Goal: Navigation & Orientation: Find specific page/section

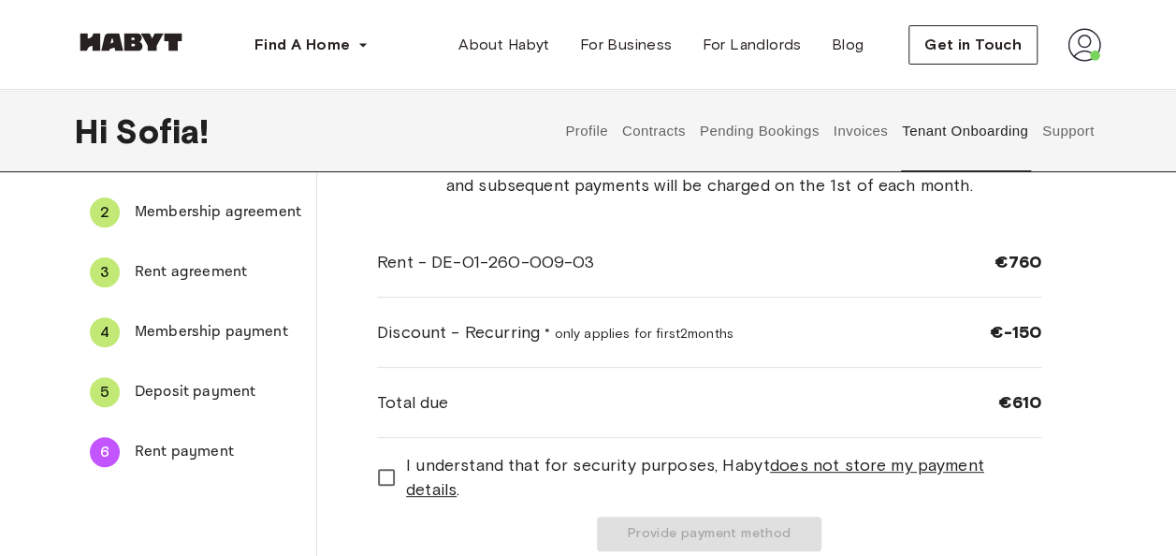
drag, startPoint x: 848, startPoint y: 86, endPoint x: 794, endPoint y: 210, distance: 134.5
click at [794, 210] on div "Please review the summary of your rent payment below and select your preferred …" at bounding box center [709, 280] width 664 height 313
click at [646, 136] on button "Contracts" at bounding box center [653, 131] width 68 height 82
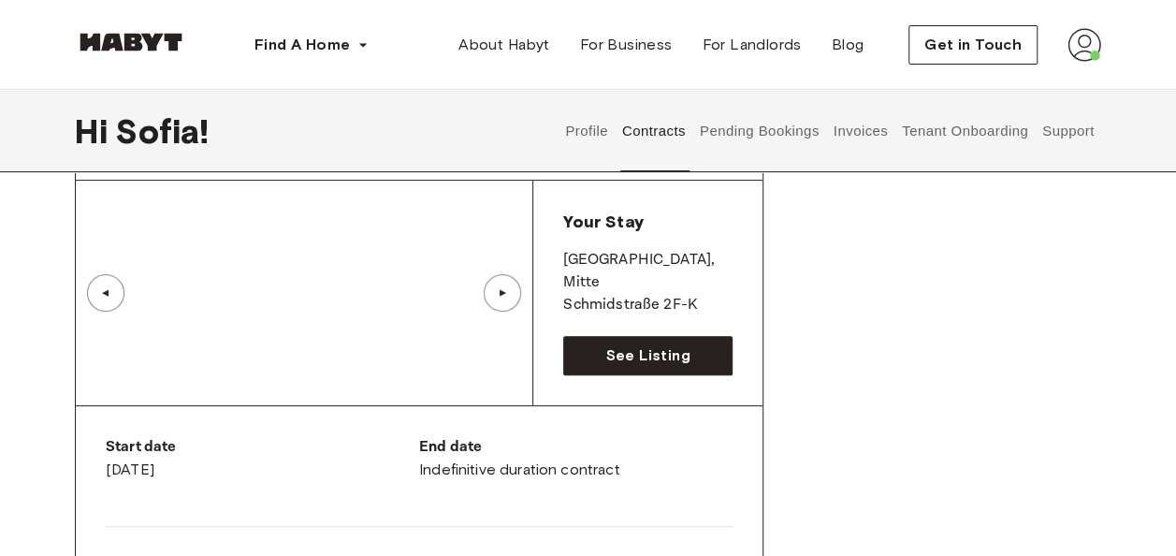
scroll to position [117, 0]
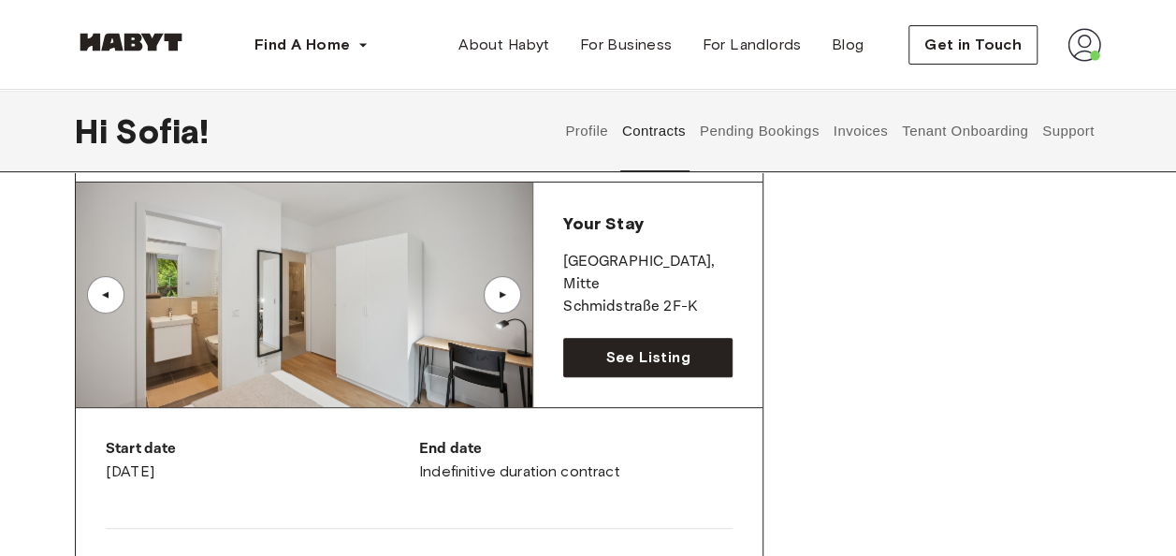
click at [500, 291] on div "▲" at bounding box center [502, 294] width 19 height 11
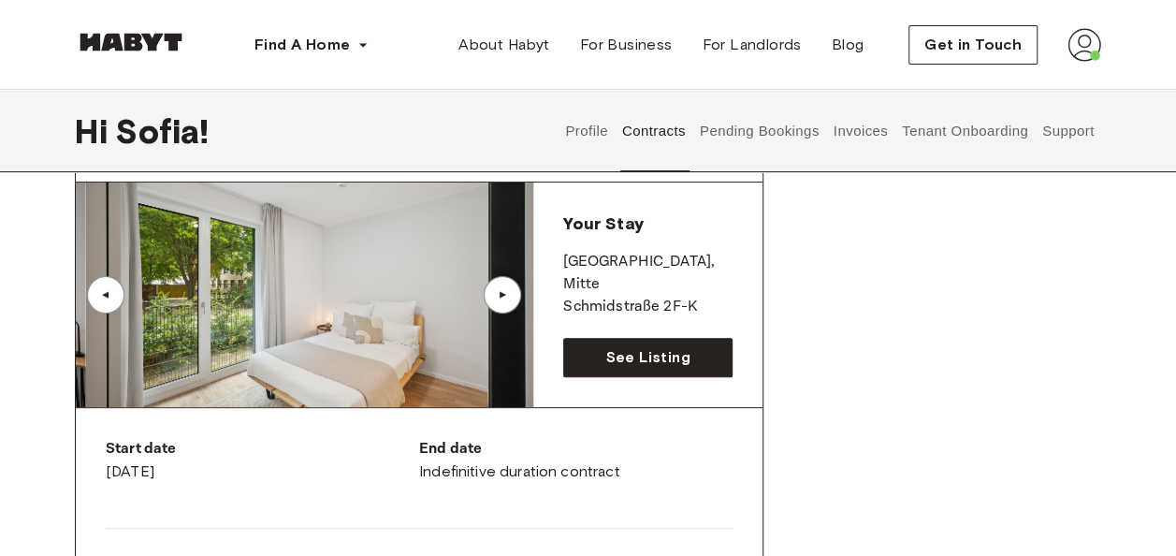
click at [500, 291] on div "▲" at bounding box center [502, 294] width 19 height 11
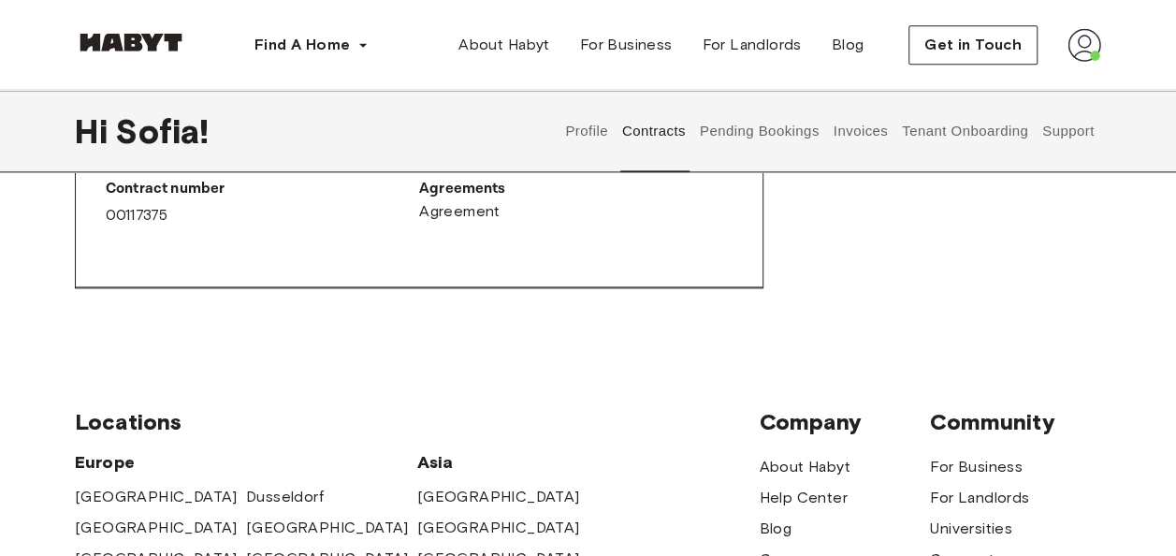
scroll to position [1103, 0]
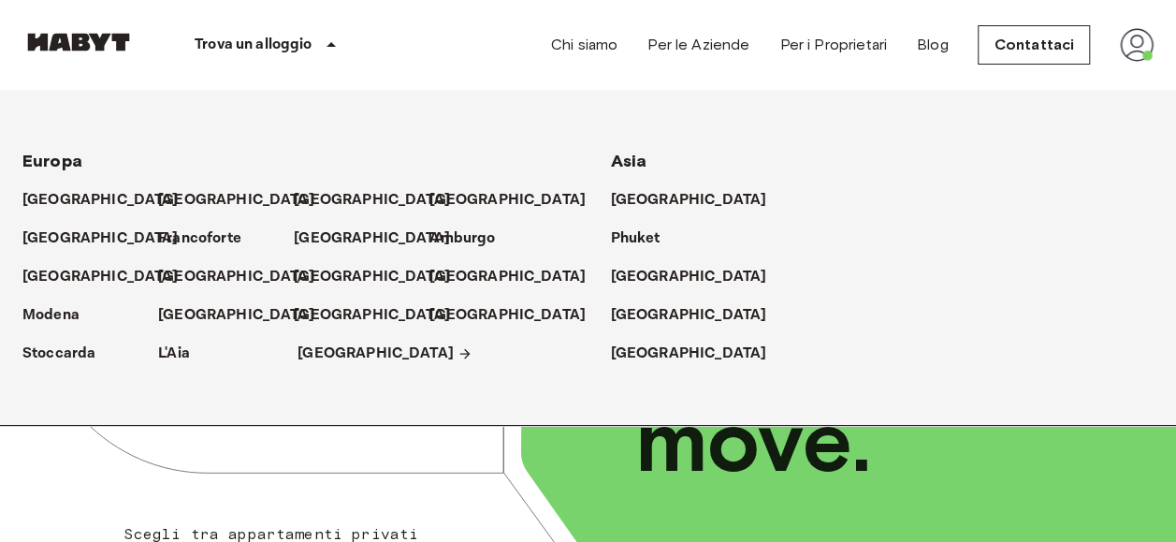
click at [307, 349] on p "Torino" at bounding box center [375, 353] width 156 height 22
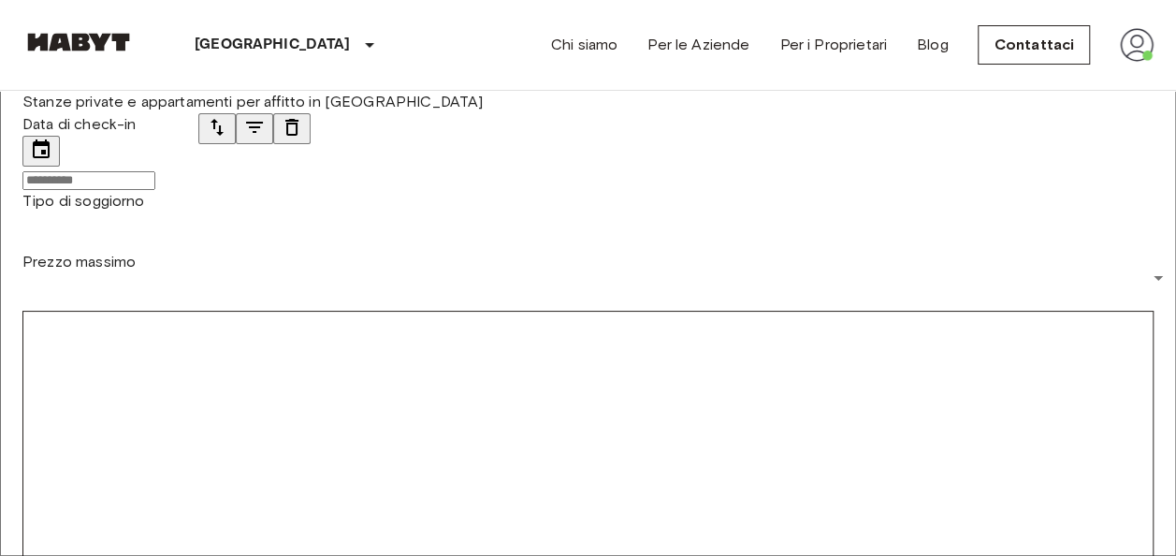
scroll to position [7, 0]
